Goal: Obtain resource: Download file/media

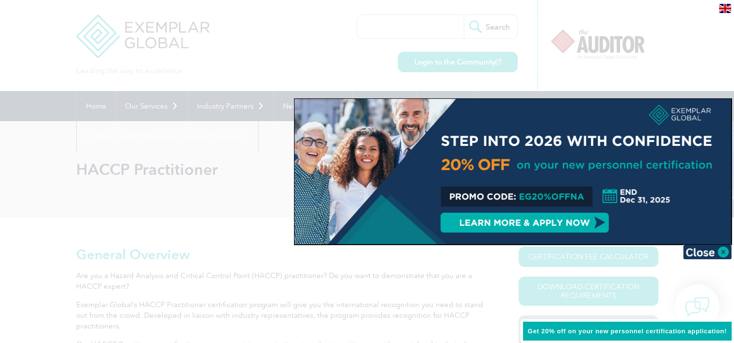
click at [495, 272] on div at bounding box center [367, 171] width 734 height 343
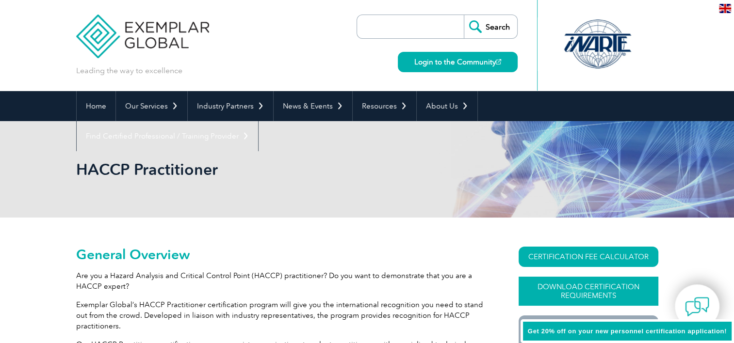
click at [595, 293] on link "Download Certification Requirements" at bounding box center [588, 291] width 140 height 29
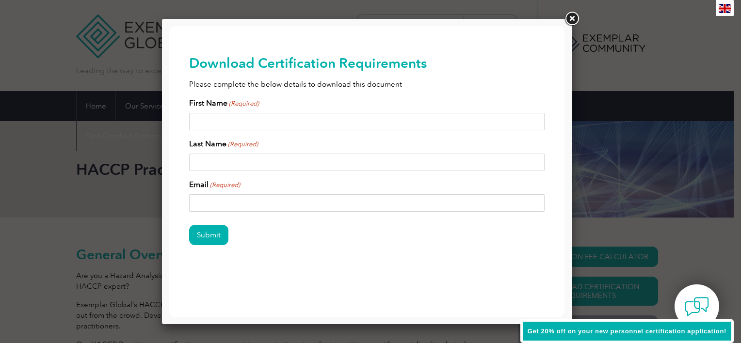
click at [220, 119] on input "First Name (Required)" at bounding box center [367, 121] width 356 height 17
type input "Radhika"
click at [229, 168] on input "Last Name (Required)" at bounding box center [367, 162] width 356 height 17
type input "Kanade"
click at [289, 200] on input "Email (Required)" at bounding box center [367, 202] width 356 height 17
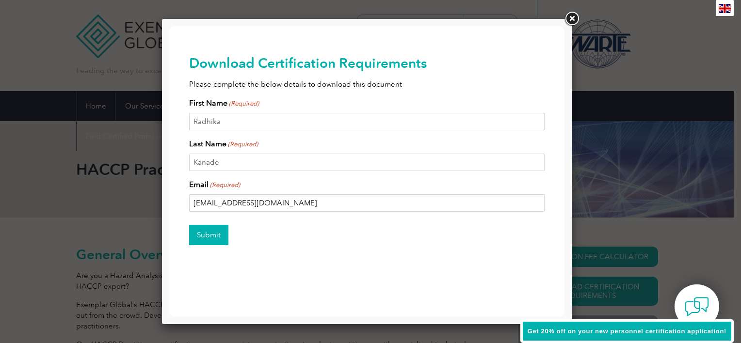
type input "[EMAIL_ADDRESS][DOMAIN_NAME]"
click at [206, 240] on input "Submit" at bounding box center [208, 235] width 39 height 20
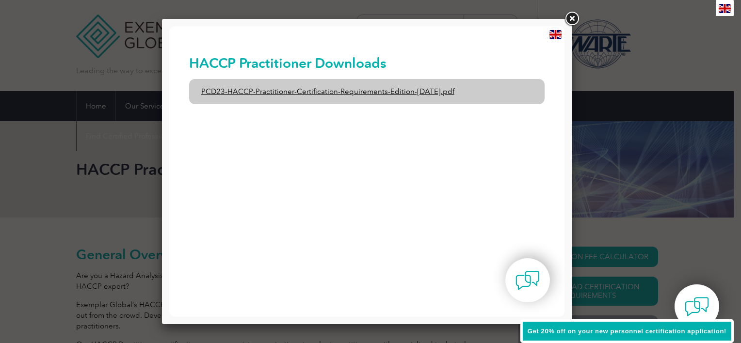
click at [376, 91] on link "PCD23-HACCP-Practitioner-Certification-Requirements-Edition-[DATE].pdf" at bounding box center [367, 91] width 356 height 25
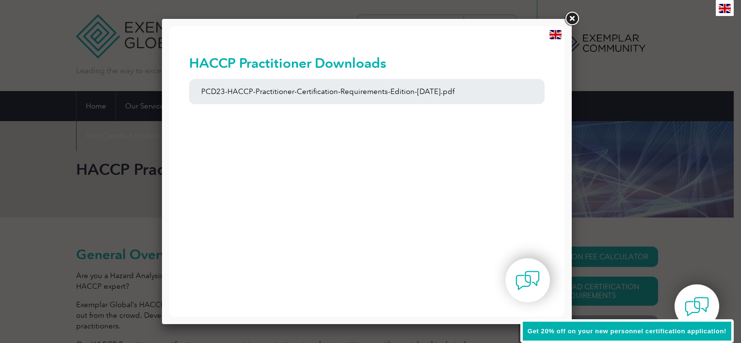
click at [571, 17] on link at bounding box center [571, 18] width 17 height 17
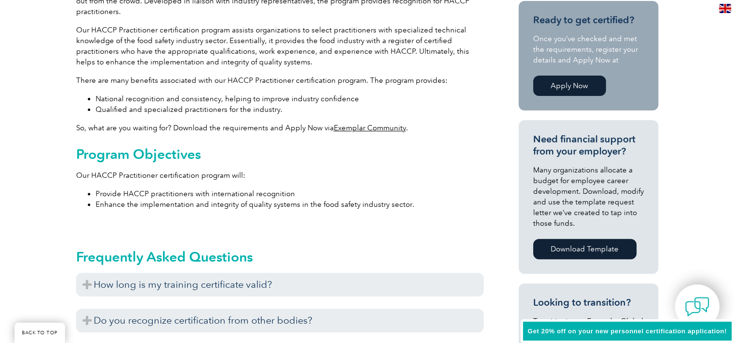
scroll to position [339, 0]
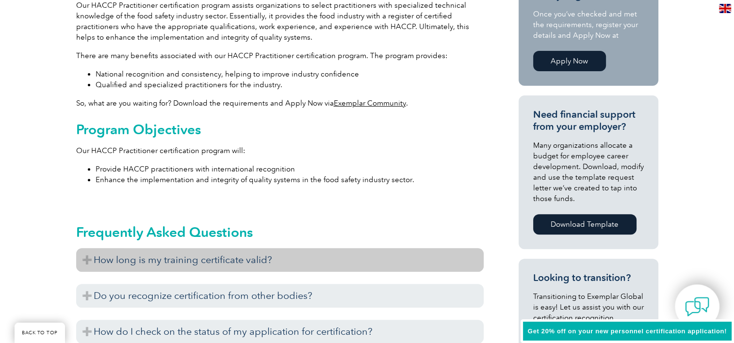
click at [244, 260] on h3 "How long is my training certificate valid?" at bounding box center [279, 260] width 407 height 24
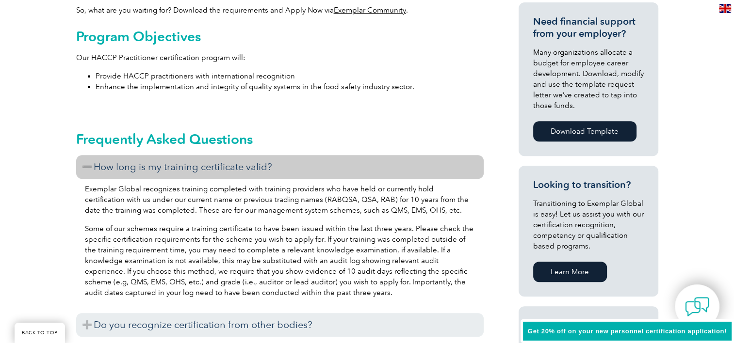
scroll to position [436, 0]
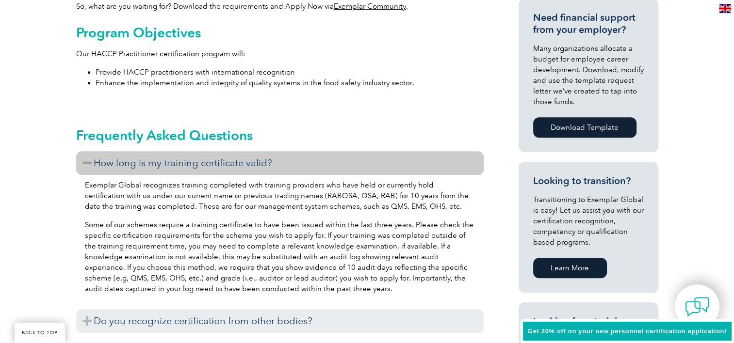
click at [196, 161] on h3 "How long is my training certificate valid?" at bounding box center [279, 163] width 407 height 24
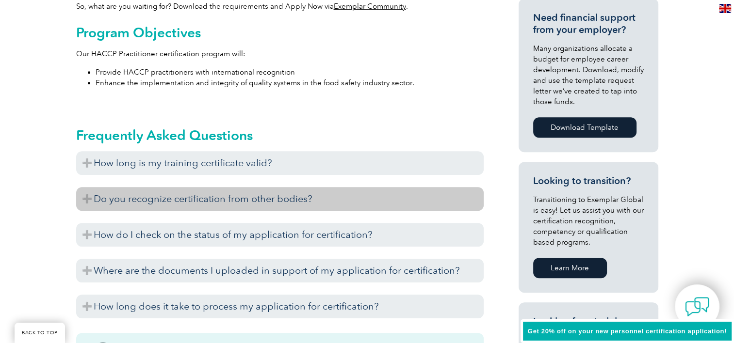
click at [202, 201] on h3 "Do you recognize certification from other bodies?" at bounding box center [279, 199] width 407 height 24
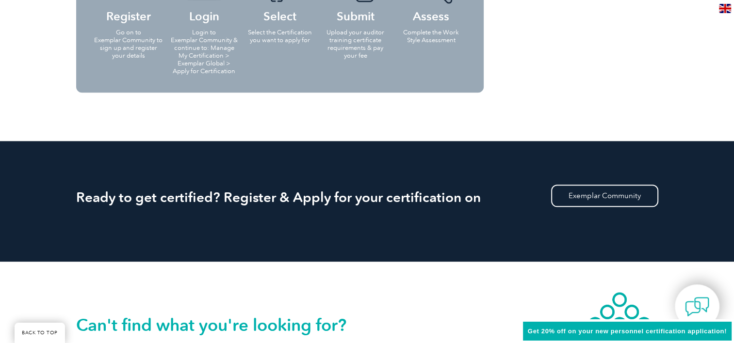
scroll to position [1067, 0]
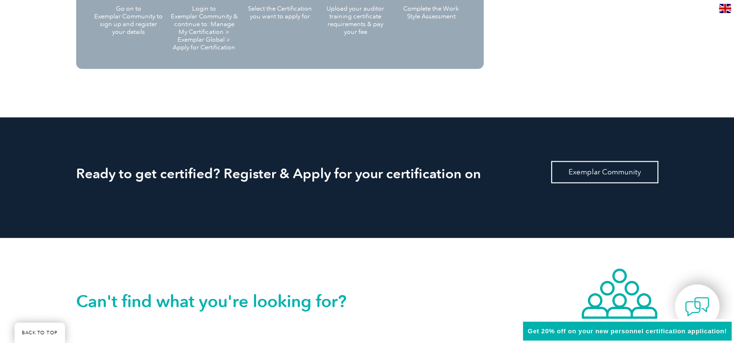
click at [611, 174] on link "Exemplar Community" at bounding box center [604, 172] width 107 height 22
